Goal: Transaction & Acquisition: Purchase product/service

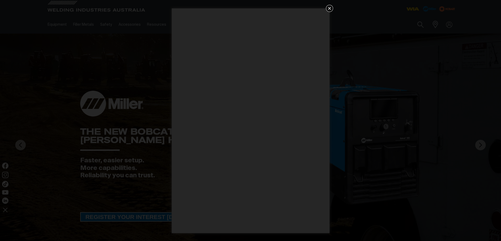
click at [330, 7] on icon "Get 5 WIA Welding Guides Free!" at bounding box center [329, 8] width 3 height 3
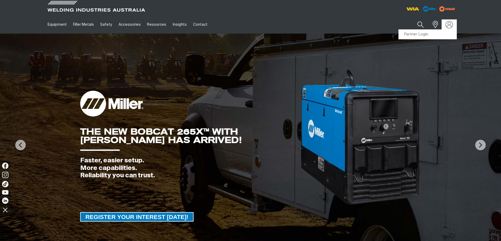
click at [450, 25] on img at bounding box center [449, 25] width 8 height 8
click at [425, 35] on link "Partner Login" at bounding box center [427, 35] width 58 height 10
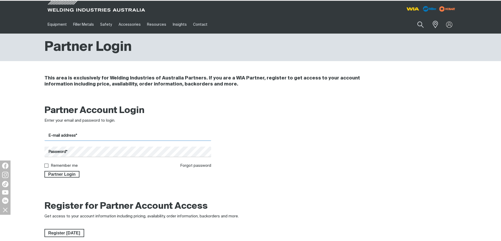
type input "[EMAIL_ADDRESS][DOMAIN_NAME]"
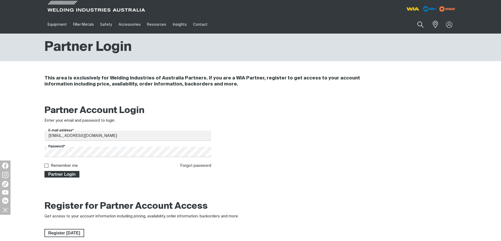
click at [67, 176] on span "Partner Login" at bounding box center [62, 174] width 34 height 7
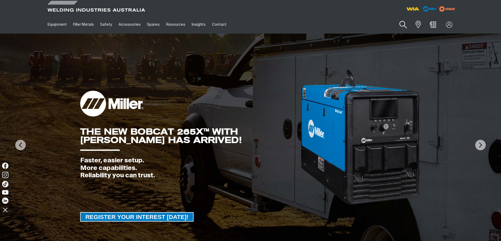
click at [400, 23] on button "Search products" at bounding box center [402, 24] width 21 height 15
click at [385, 23] on input "Search" at bounding box center [371, 25] width 81 height 12
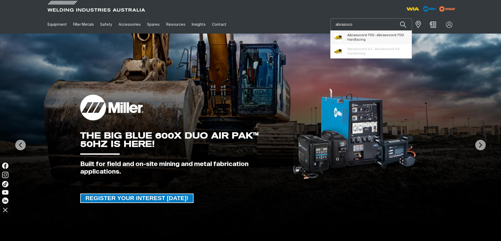
type input "abrasoco"
click at [366, 39] on span "Abrasoco rd 700 - Abrasoco rd 700 Hardfacing" at bounding box center [375, 37] width 56 height 11
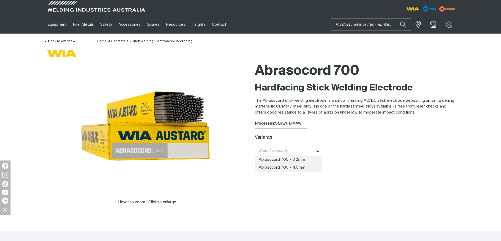
click at [317, 152] on icon at bounding box center [317, 152] width 3 height 4
click at [265, 167] on span "Abrasocord 700 - 4.0mm" at bounding box center [288, 168] width 67 height 8
